Goal: Task Accomplishment & Management: Manage account settings

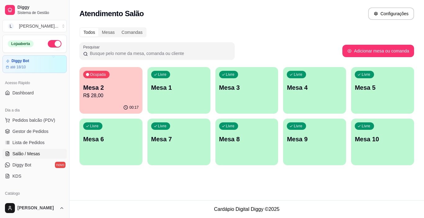
click at [108, 98] on p "R$ 28,00" at bounding box center [111, 95] width 56 height 7
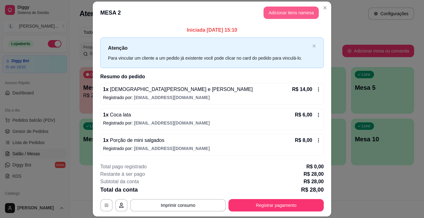
click at [284, 13] on button "Adicionar itens na mesa" at bounding box center [290, 13] width 55 height 12
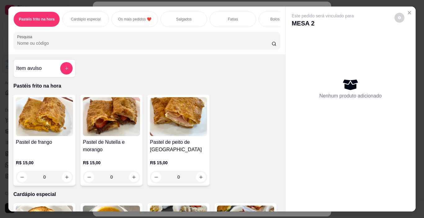
click at [182, 21] on div "Salgados" at bounding box center [183, 19] width 47 height 16
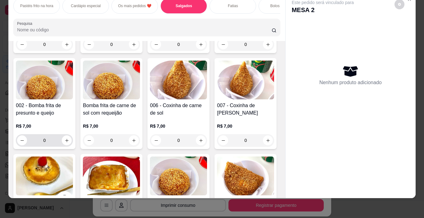
scroll to position [527, 0]
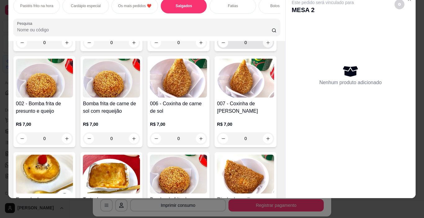
click at [266, 45] on icon "increase-product-quantity" at bounding box center [268, 42] width 5 height 5
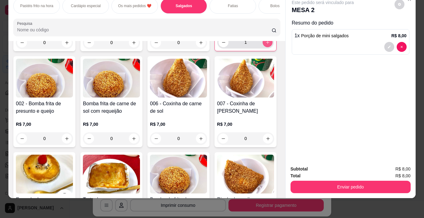
click at [265, 45] on icon "increase-product-quantity" at bounding box center [267, 42] width 5 height 5
type input "2"
click at [8, 13] on div "Pastéis frito na hora Cardápio especial Os mais pedidos ❤️ Salgados Fatias Bolo…" at bounding box center [146, 17] width 276 height 48
click at [86, 6] on div "Cardápio especial" at bounding box center [85, 6] width 47 height 16
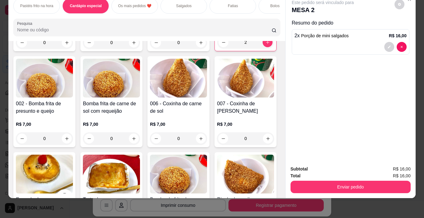
scroll to position [136, 0]
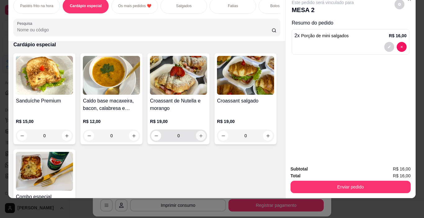
click at [196, 135] on button "increase-product-quantity" at bounding box center [201, 136] width 10 height 10
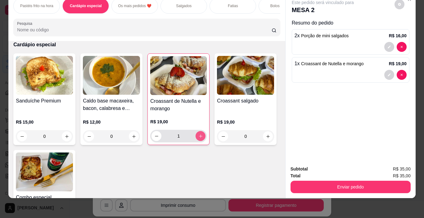
type input "1"
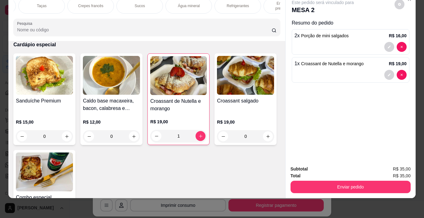
scroll to position [0, 858]
click at [213, 3] on p "Refrigerantes" at bounding box center [207, 5] width 22 height 5
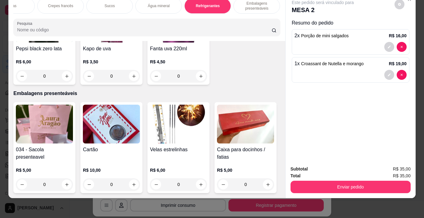
scroll to position [3478, 0]
type input "2"
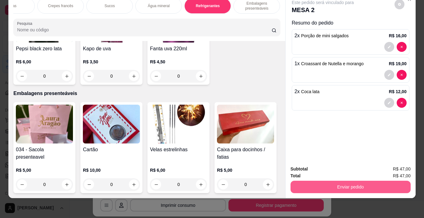
click at [357, 185] on button "Enviar pedido" at bounding box center [350, 187] width 120 height 12
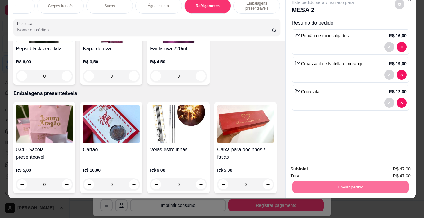
click at [395, 168] on button "Enviar pedido" at bounding box center [394, 167] width 35 height 12
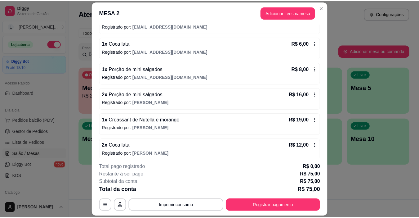
scroll to position [75, 0]
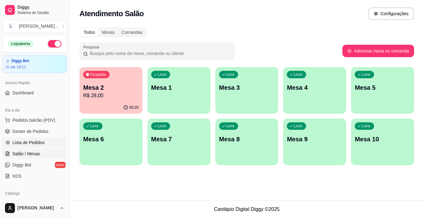
click at [20, 141] on span "Lista de Pedidos" at bounding box center [28, 142] width 32 height 6
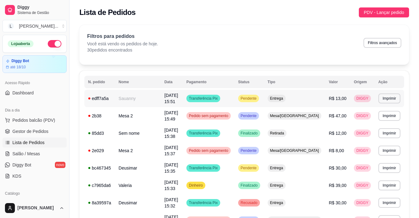
click at [161, 99] on td "Sauanny" at bounding box center [138, 98] width 46 height 17
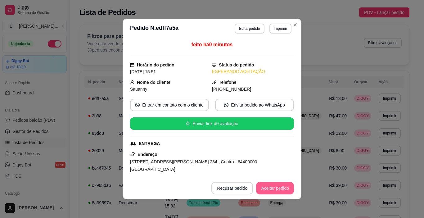
click at [282, 188] on button "Aceitar pedido" at bounding box center [275, 188] width 38 height 12
click at [278, 189] on button "Mover para preparo" at bounding box center [269, 188] width 47 height 12
click at [275, 29] on button "Imprimir" at bounding box center [280, 29] width 22 height 10
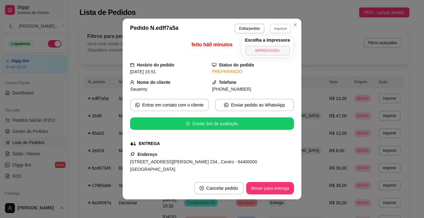
click at [270, 54] on button "IMPRESSORA" at bounding box center [267, 51] width 45 height 10
click at [290, 26] on div "Filtros para pedidos Você está vendo os pedidos de hoje. 30 pedidos encontrados…" at bounding box center [244, 45] width 330 height 40
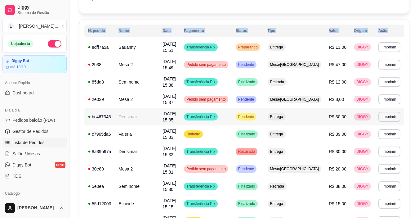
scroll to position [62, 0]
